Goal: Task Accomplishment & Management: Use online tool/utility

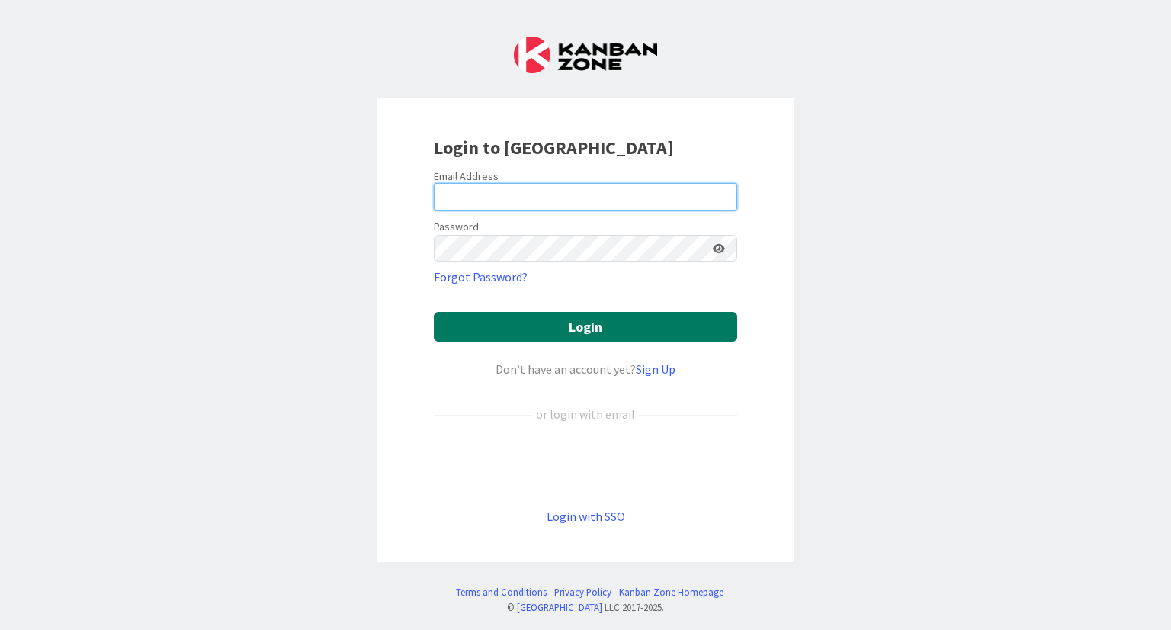
type input "Jess@hollandlawfirm.com"
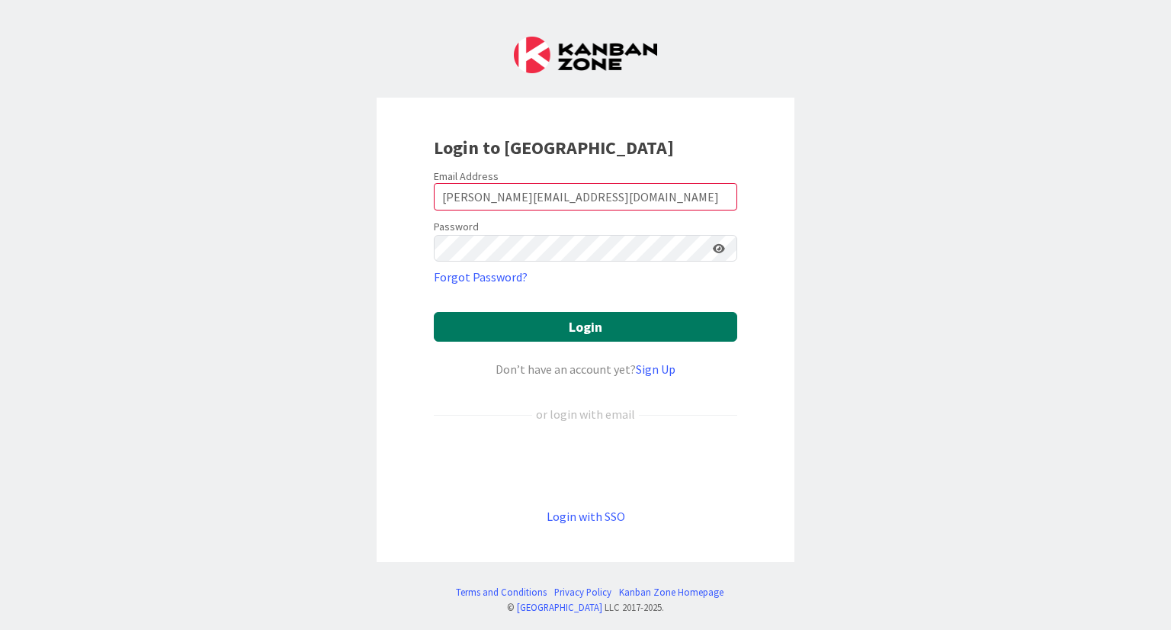
click at [597, 320] on button "Login" at bounding box center [586, 327] width 304 height 30
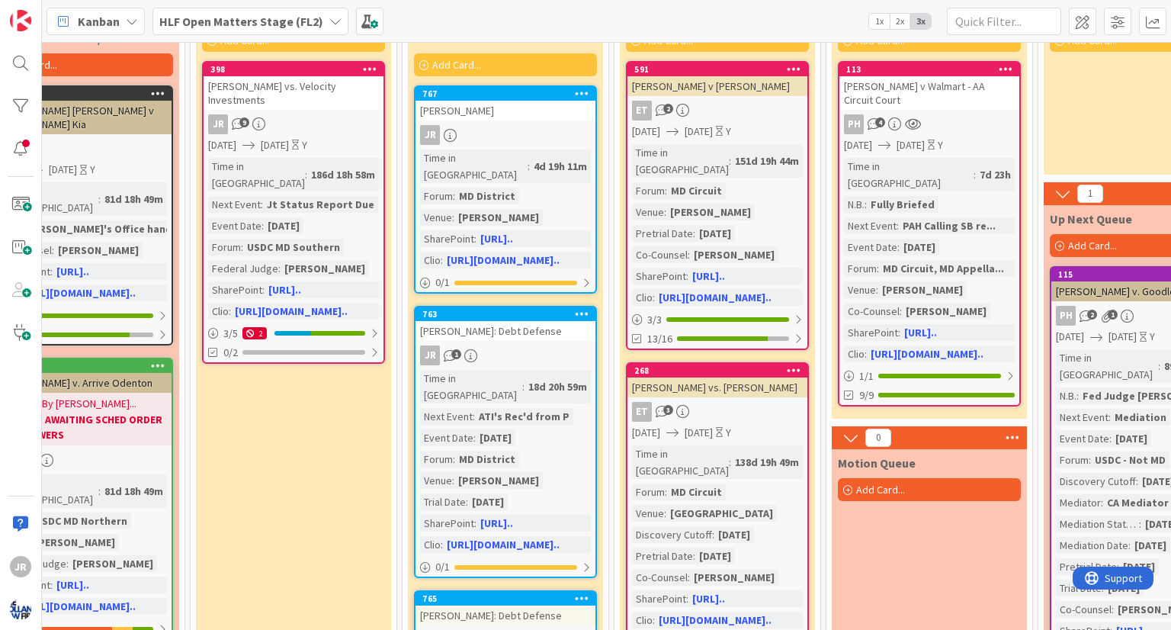
scroll to position [153, 944]
